Goal: Task Accomplishment & Management: Manage account settings

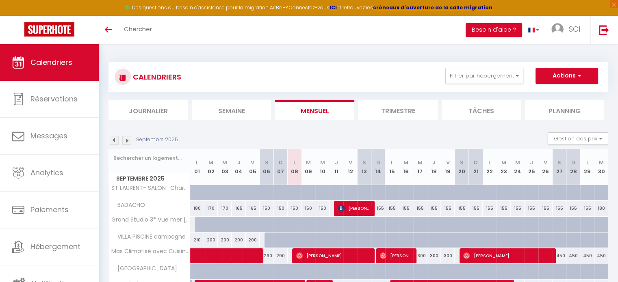
click at [125, 139] on img at bounding box center [126, 140] width 9 height 9
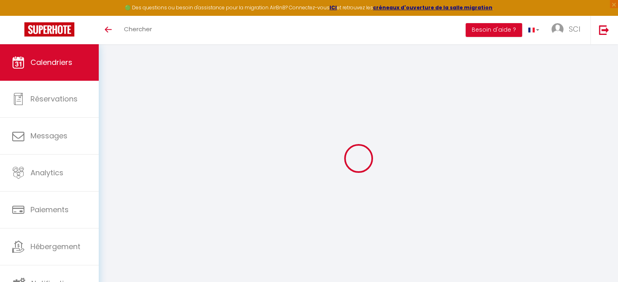
select select
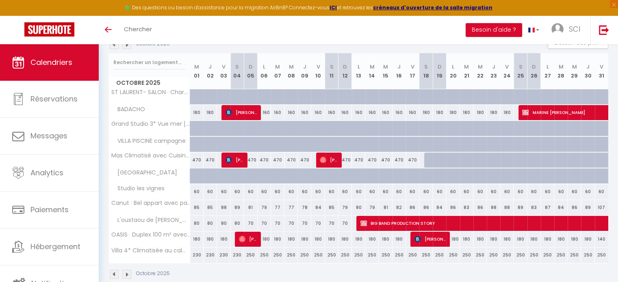
scroll to position [109, 0]
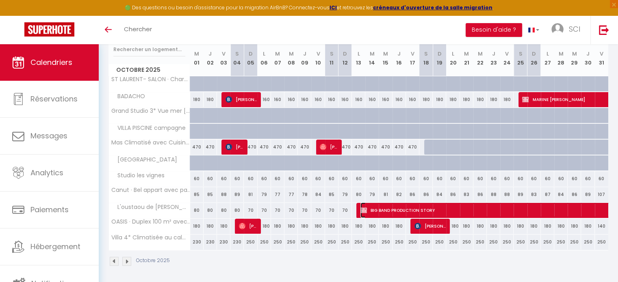
select select "OK"
select select "KO"
select select "0"
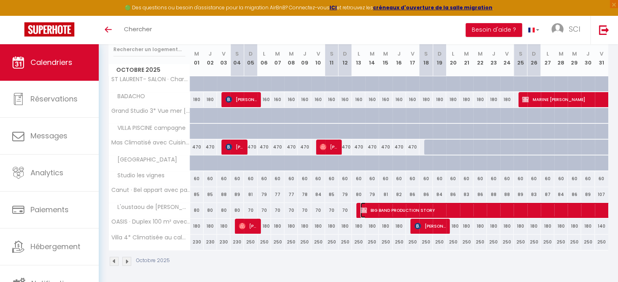
select select "1"
select select
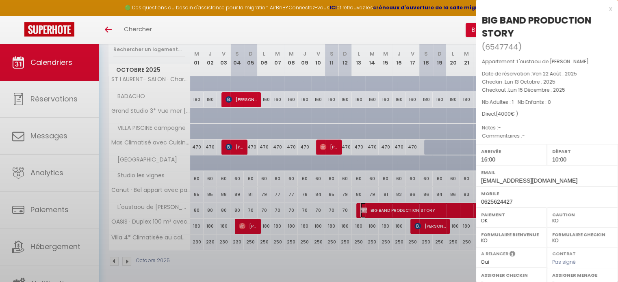
select select "49149"
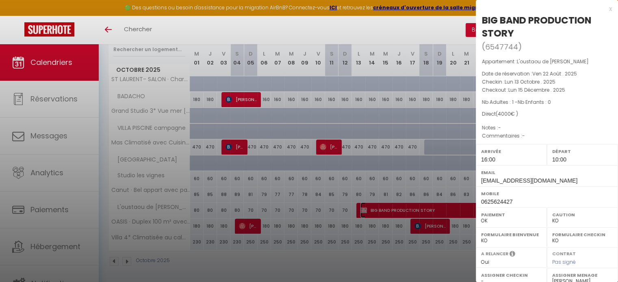
scroll to position [121, 0]
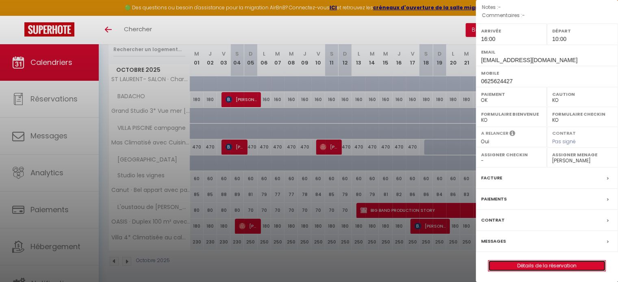
click at [539, 263] on link "Détails de la réservation" at bounding box center [546, 266] width 117 height 11
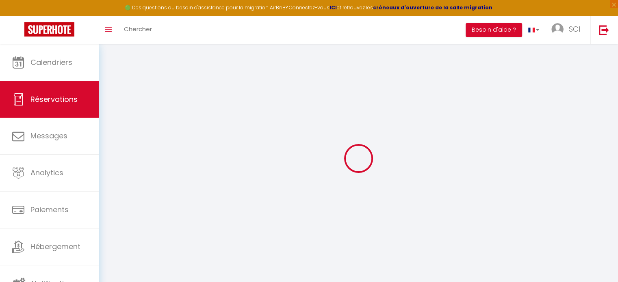
type input "BIG BAND"
type input "PRODUCTION STORY"
type input "[EMAIL_ADDRESS][DOMAIN_NAME]"
type input "0625624427"
type input "0145232382"
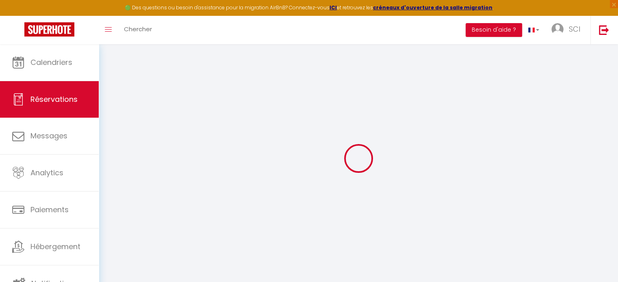
type input "75009"
type input "[STREET_ADDRESS]"
type input "[GEOGRAPHIC_DATA]"
select select "FR"
select select "34530"
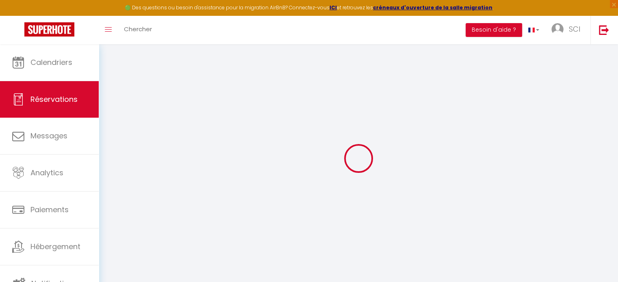
select select "1"
type input "Lun 13 Octobre 2025"
select select
type input "Lun 15 Décembre 2025"
select select
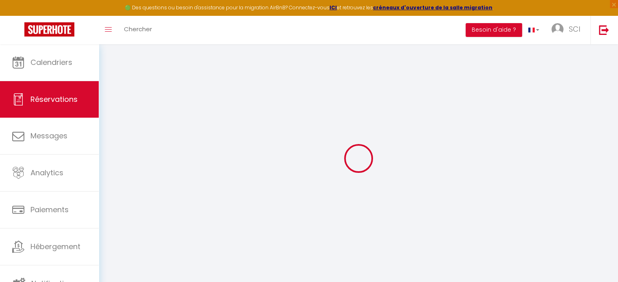
type input "1"
select select "12"
select select
type input "3511.8"
checkbox input "false"
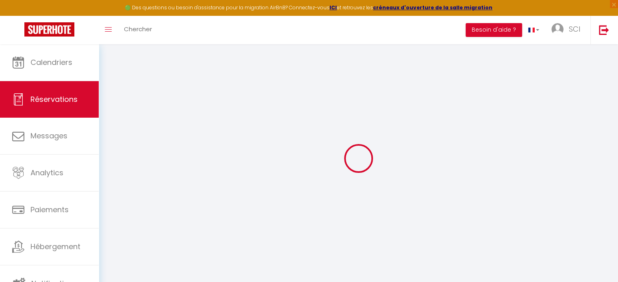
type input "88.2"
type input "0"
select select
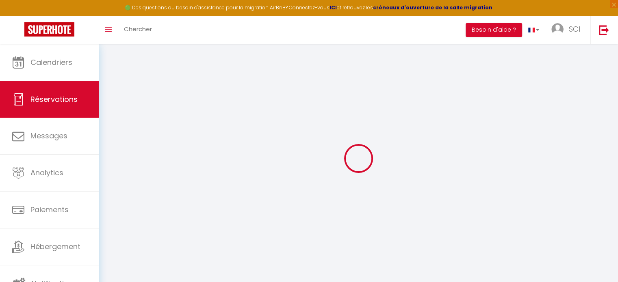
select select
select select "14"
checkbox input "false"
select select
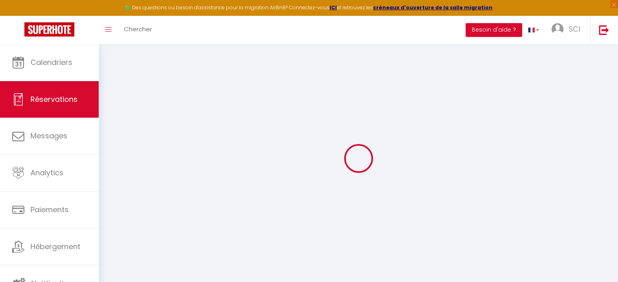
checkbox input "false"
select select
checkbox input "false"
select select
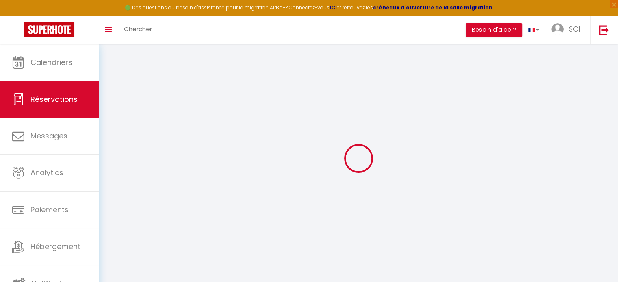
select select
checkbox input "false"
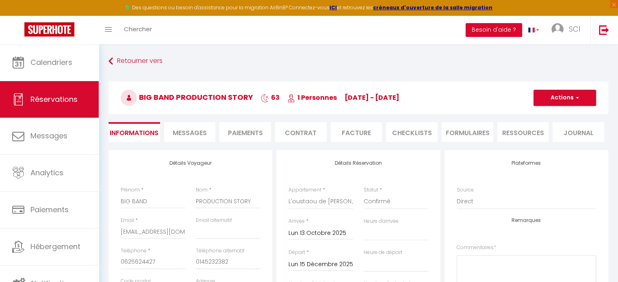
type input "400"
type input "88.2"
select select
checkbox input "false"
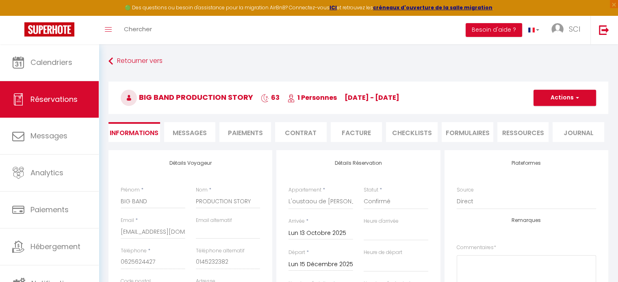
select select "16:00"
select select "10:00"
click at [303, 133] on li "Contrat" at bounding box center [301, 132] width 52 height 20
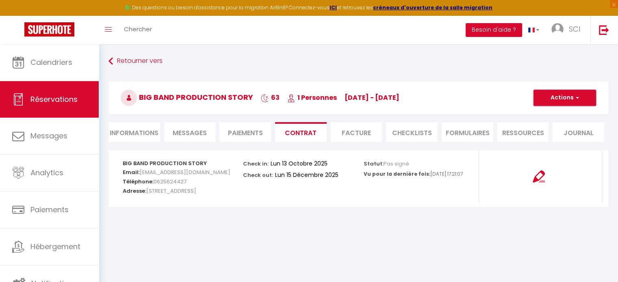
click at [561, 100] on button "Actions" at bounding box center [564, 98] width 63 height 16
click at [555, 125] on link "Envoyer le contrat" at bounding box center [558, 126] width 68 height 11
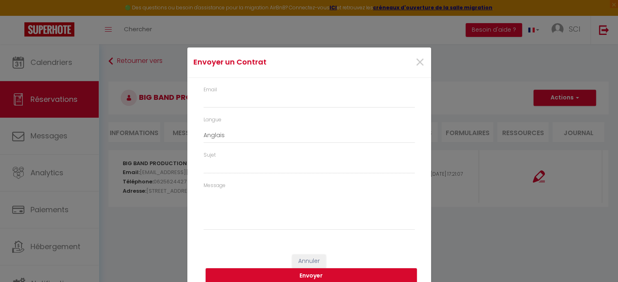
type input "[EMAIL_ADDRESS][DOMAIN_NAME]"
select select "fr"
type input "Votre contrat 6547744 - L'oustaou de [PERSON_NAME]"
type textarea "Bonjour, Nous vous invitons à cliquer sur le lien suivant pour signer votre con…"
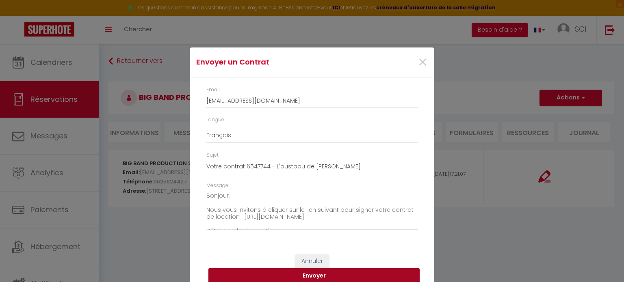
click at [314, 273] on button "Envoyer" at bounding box center [313, 275] width 211 height 15
